Goal: Task Accomplishment & Management: Manage account settings

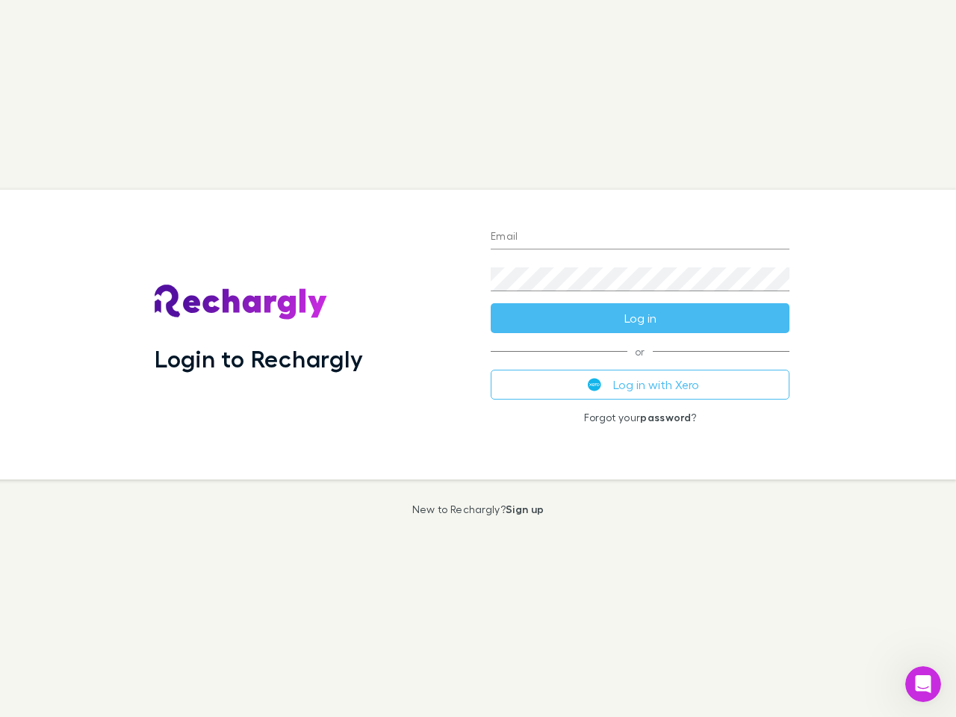
click at [478, 358] on div "Login to Rechargly" at bounding box center [311, 335] width 336 height 290
click at [640, 237] on input "Email" at bounding box center [640, 238] width 299 height 24
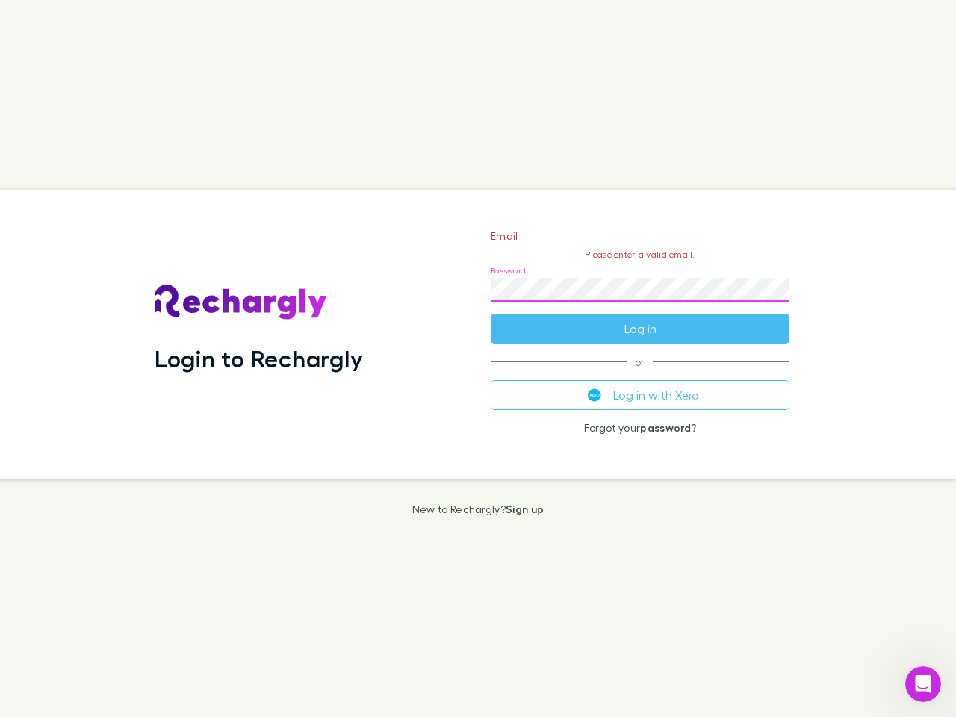
click at [640, 318] on form "Email Please enter a valid email. Password Log in" at bounding box center [640, 279] width 299 height 130
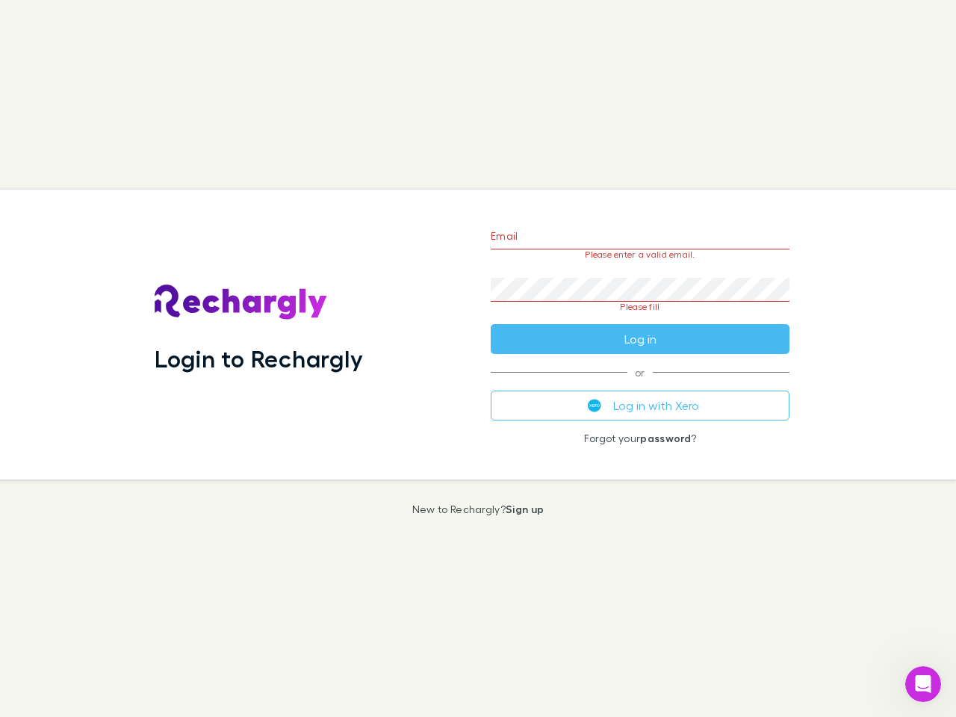
click at [640, 385] on div "Email Please enter a valid email. Password Please fill Log in or Log in with Xe…" at bounding box center [640, 335] width 323 height 290
